Goal: Information Seeking & Learning: Learn about a topic

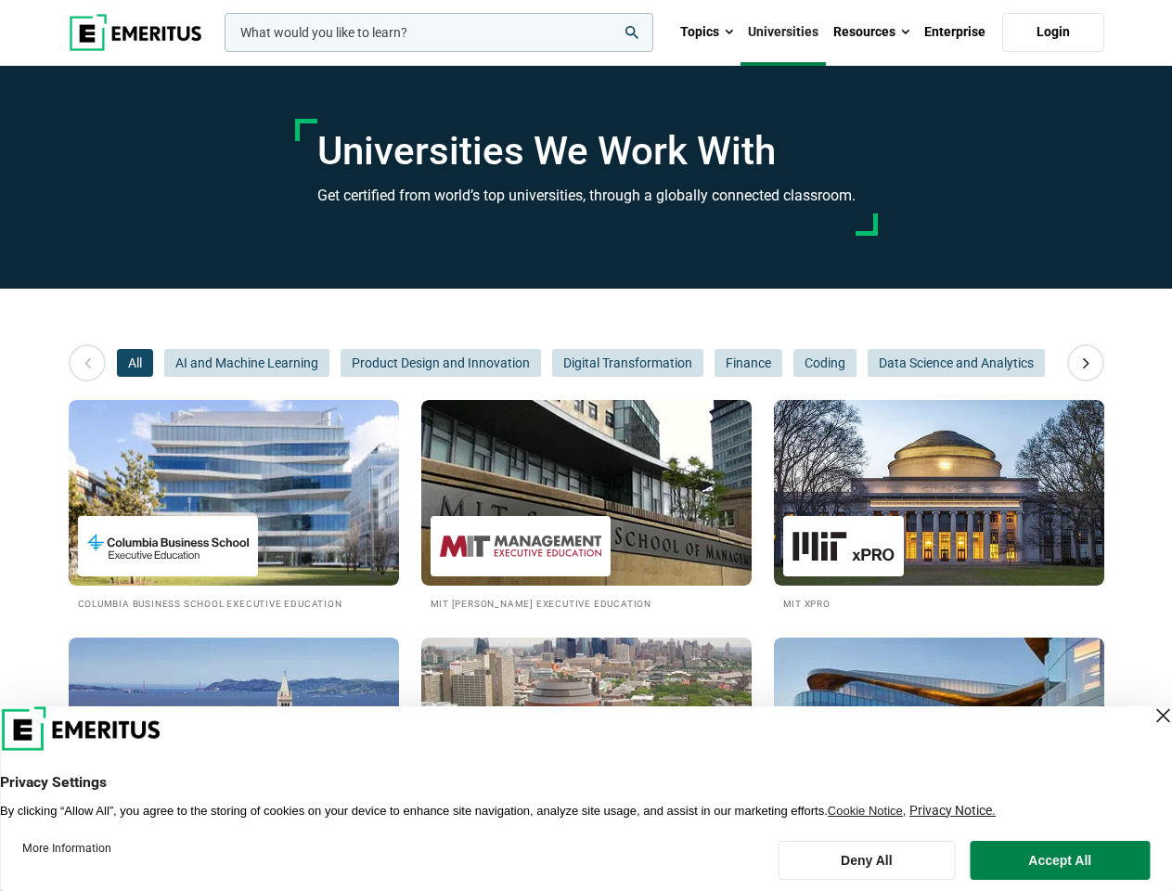
click at [439, 32] on input "woocommerce-product-search-field-0" at bounding box center [439, 32] width 429 height 39
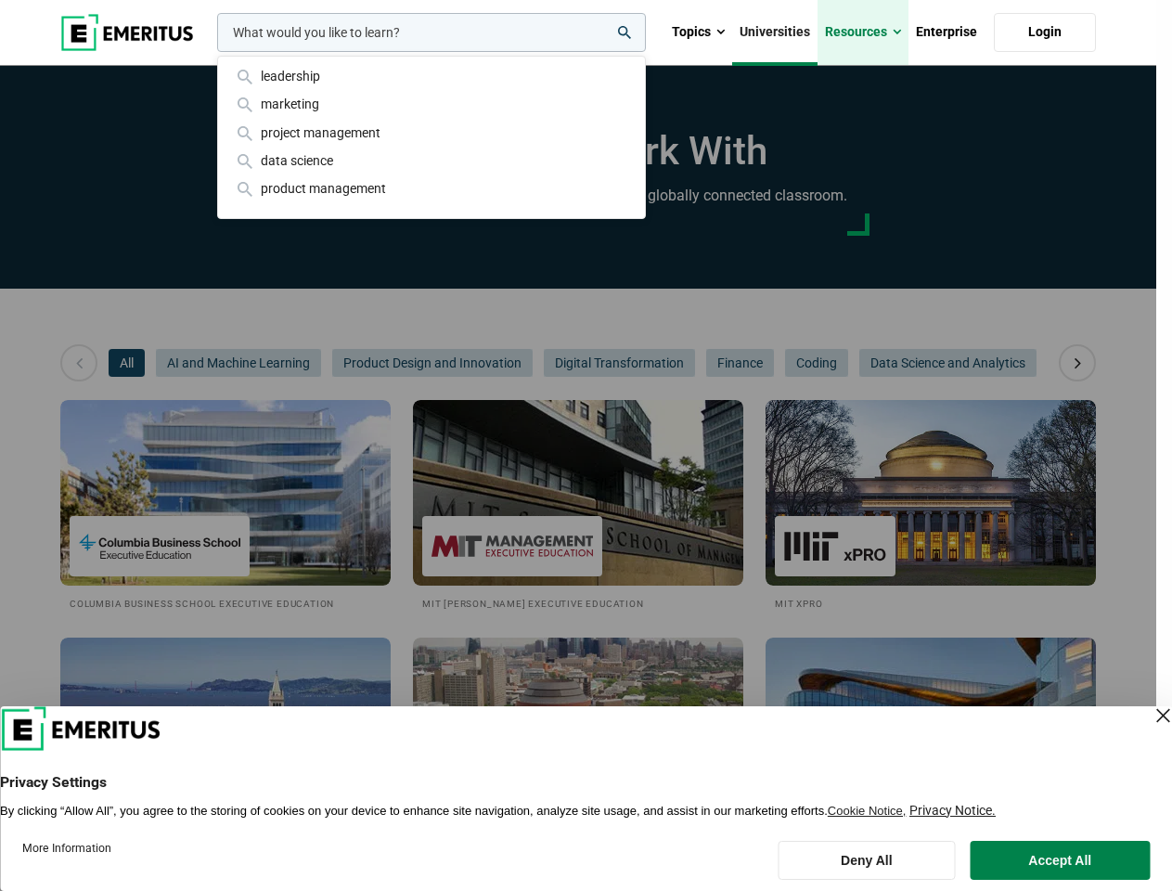
click at [871, 32] on link "Resources" at bounding box center [862, 32] width 91 height 65
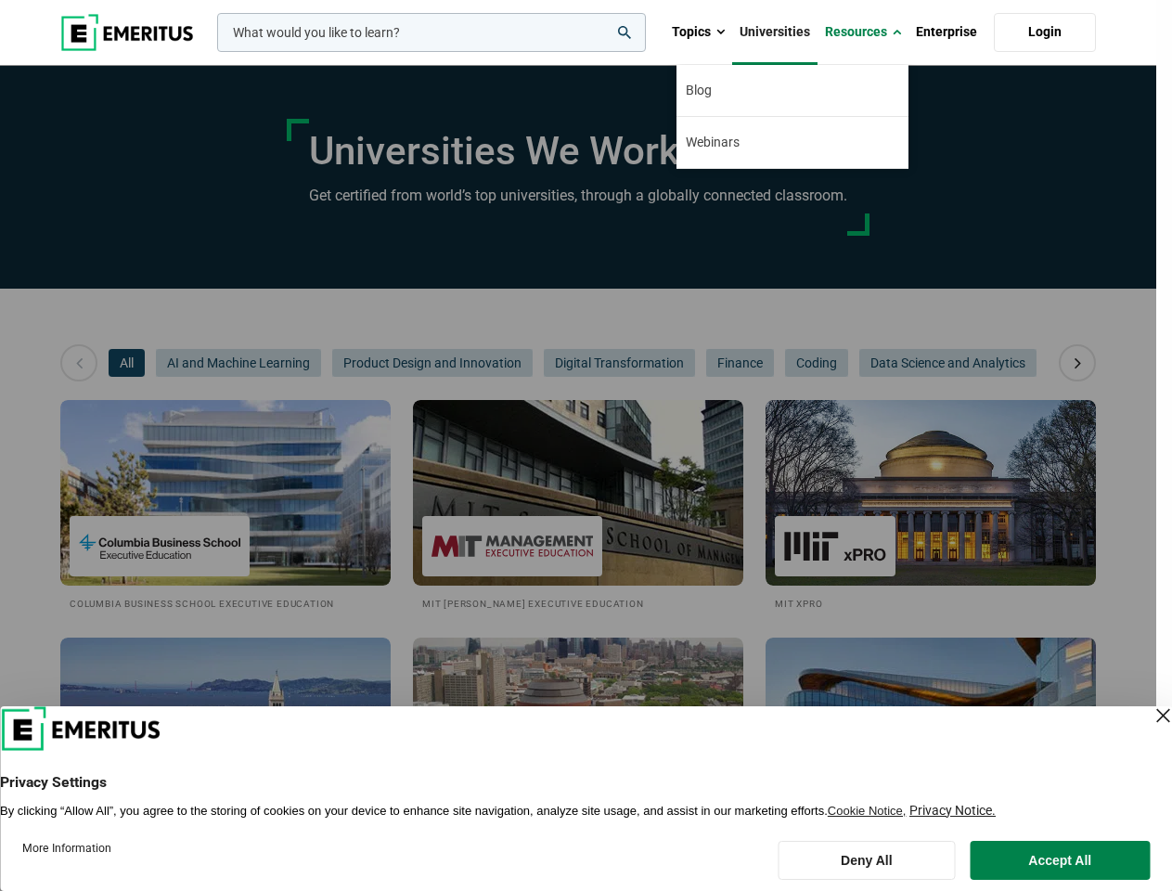
click at [213, 52] on div "leadership marketing project management data science product management" at bounding box center [429, 32] width 432 height 39
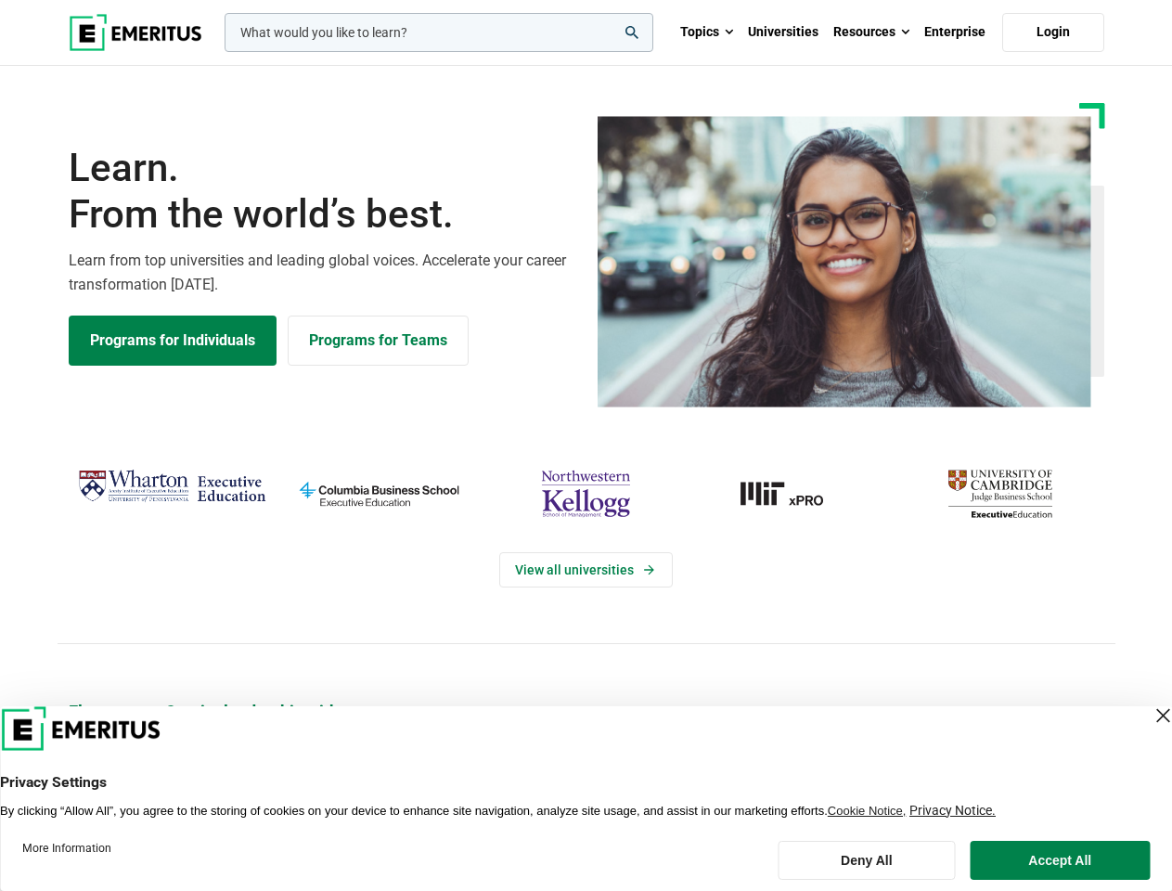
click at [585, 445] on div "View all universities" at bounding box center [586, 553] width 1194 height 292
click at [439, 32] on input "woocommerce-product-search-field-0" at bounding box center [439, 32] width 429 height 39
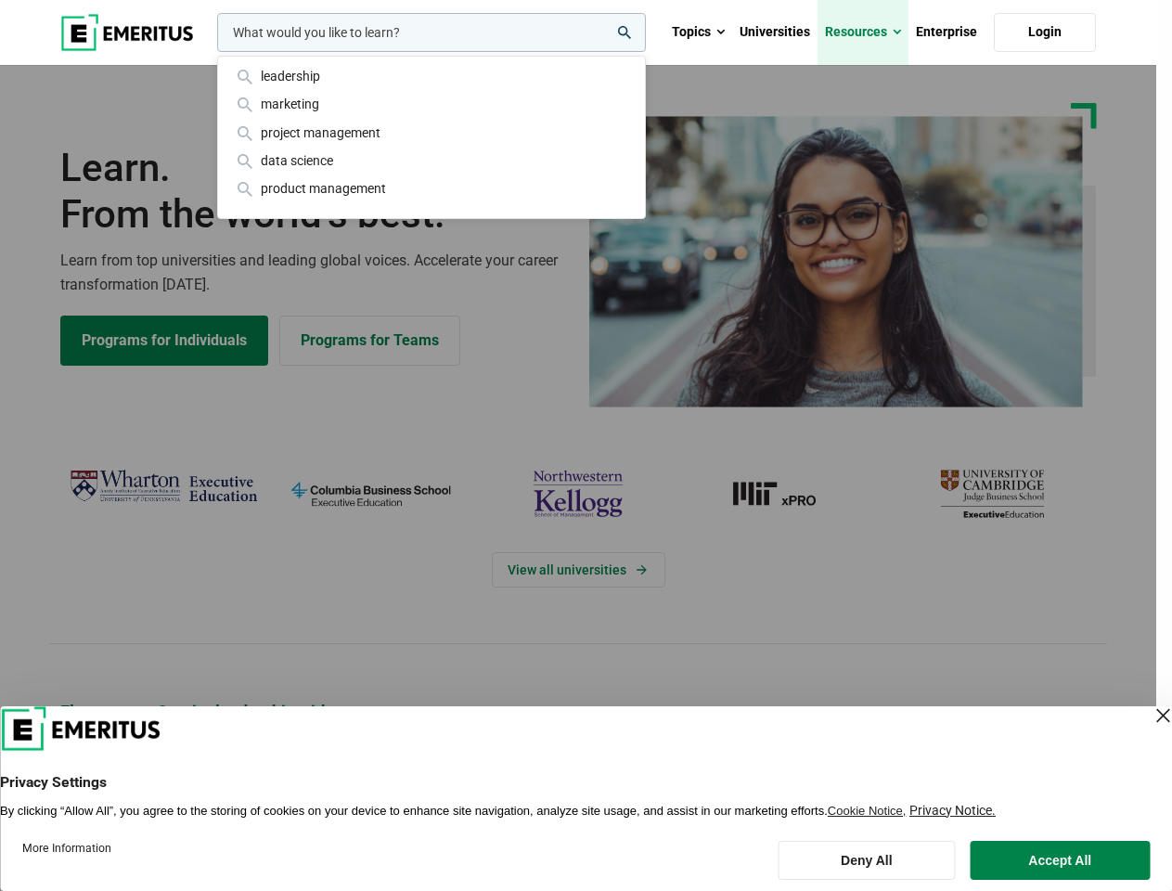
click at [871, 32] on link "Resources" at bounding box center [862, 32] width 91 height 65
